Goal: Ask a question

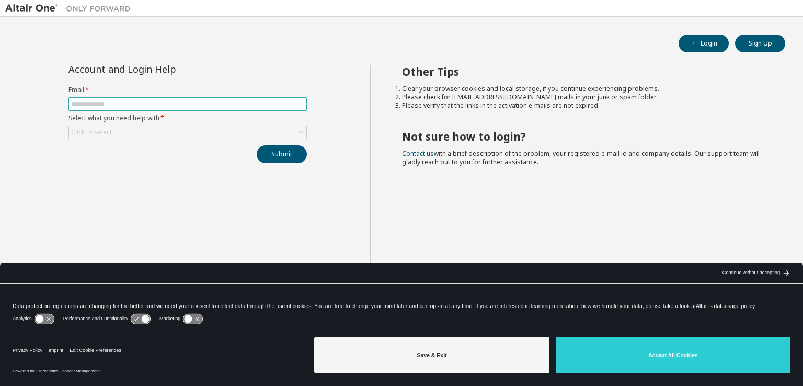
click at [184, 98] on span at bounding box center [188, 104] width 238 height 14
click at [193, 100] on input "text" at bounding box center [187, 104] width 233 height 8
type input "**********"
click at [195, 135] on div "Click to select" at bounding box center [187, 132] width 237 height 13
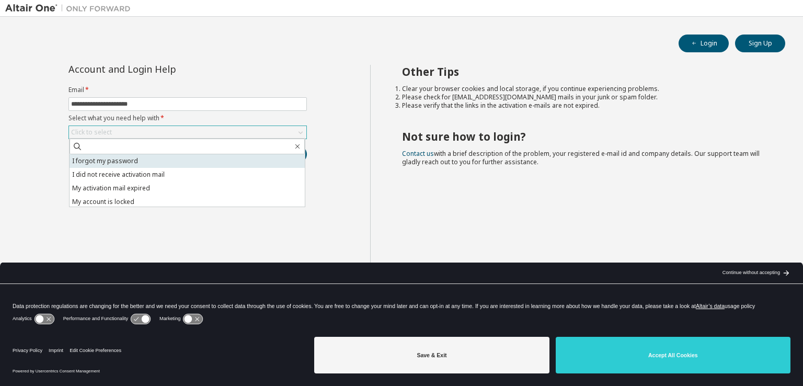
click at [186, 161] on li "I forgot my password" at bounding box center [187, 161] width 235 height 14
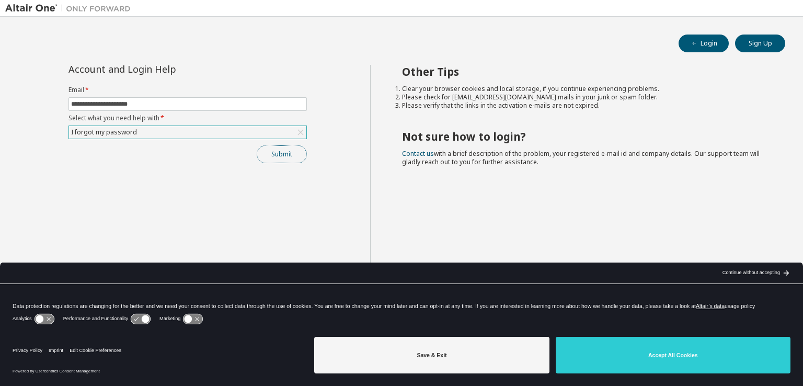
click at [267, 151] on button "Submit" at bounding box center [282, 154] width 50 height 18
click at [294, 152] on button "Submit" at bounding box center [282, 154] width 50 height 18
